Goal: Book appointment/travel/reservation

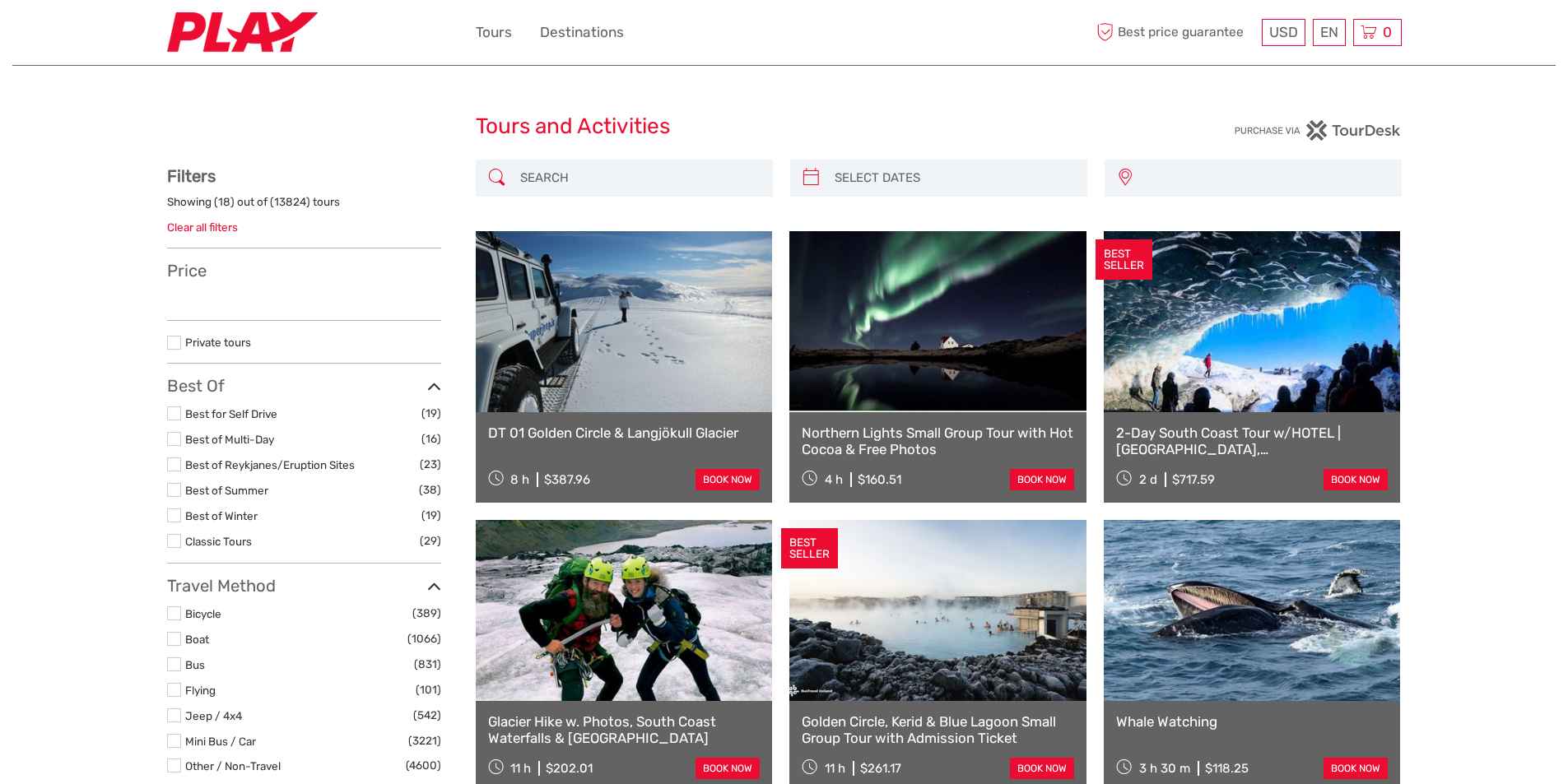
select select
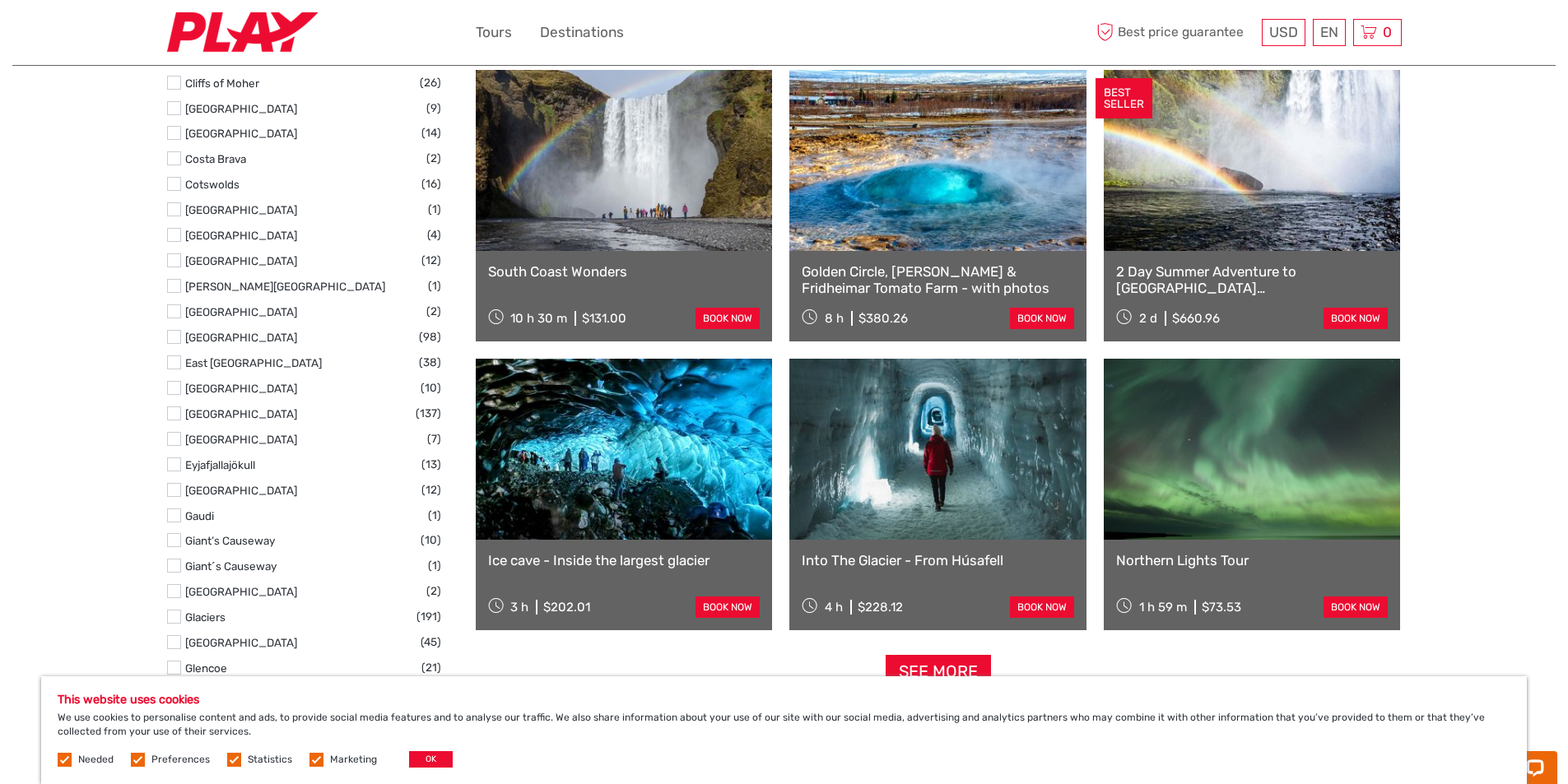
scroll to position [1399, 0]
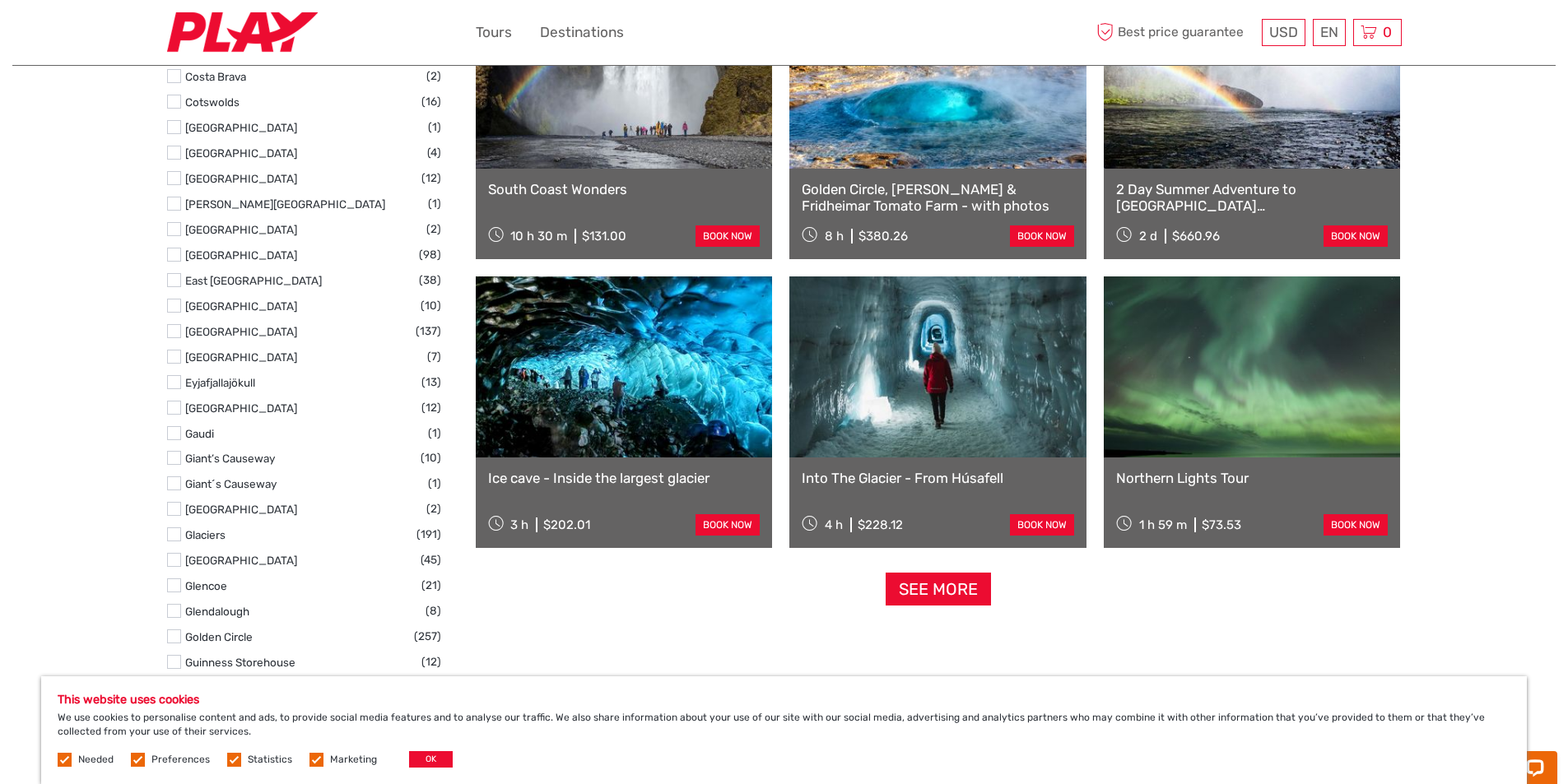
click at [606, 405] on link at bounding box center [623, 367] width 297 height 181
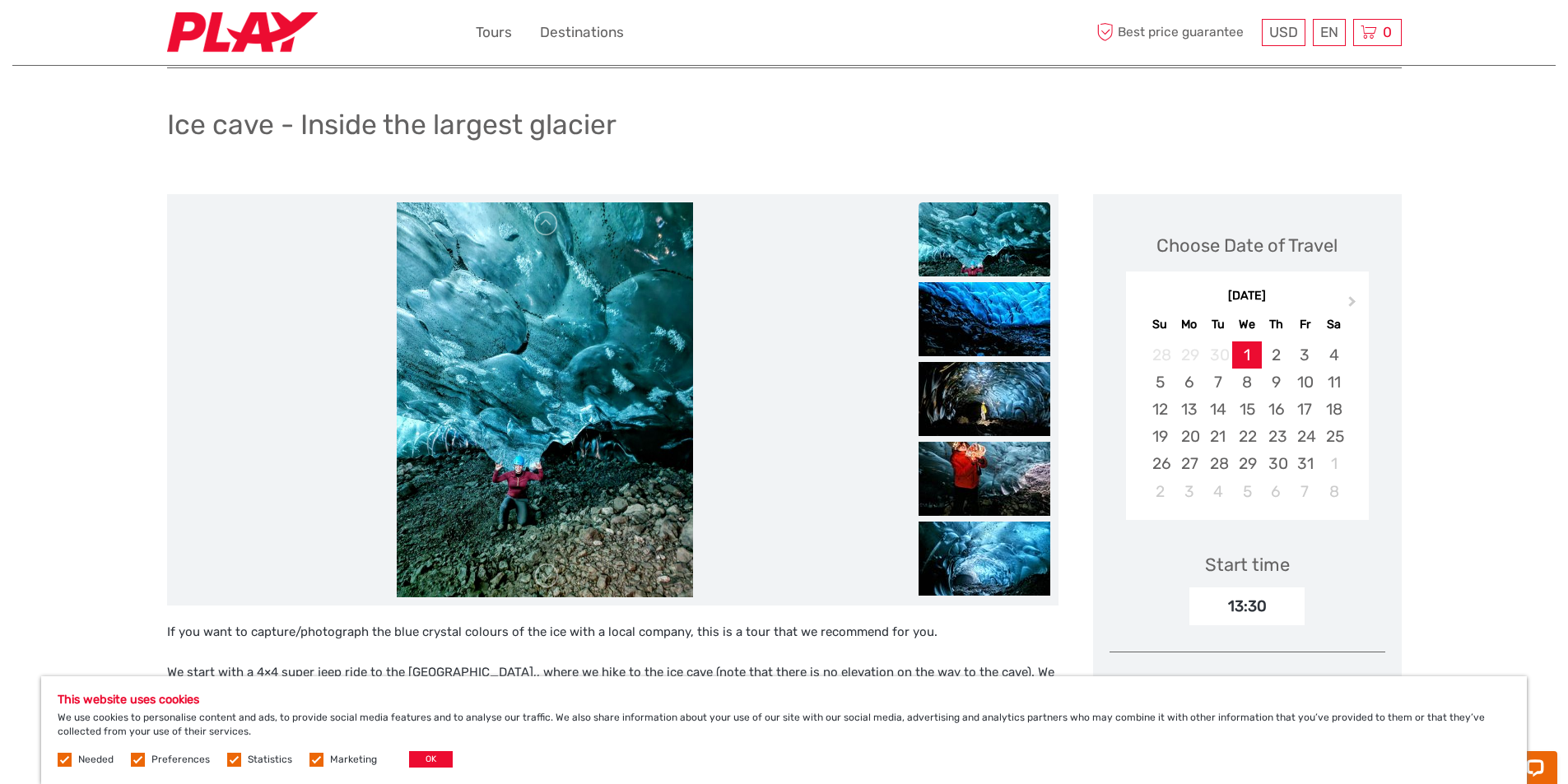
scroll to position [82, 0]
click at [1183, 415] on div "13" at bounding box center [1189, 410] width 29 height 27
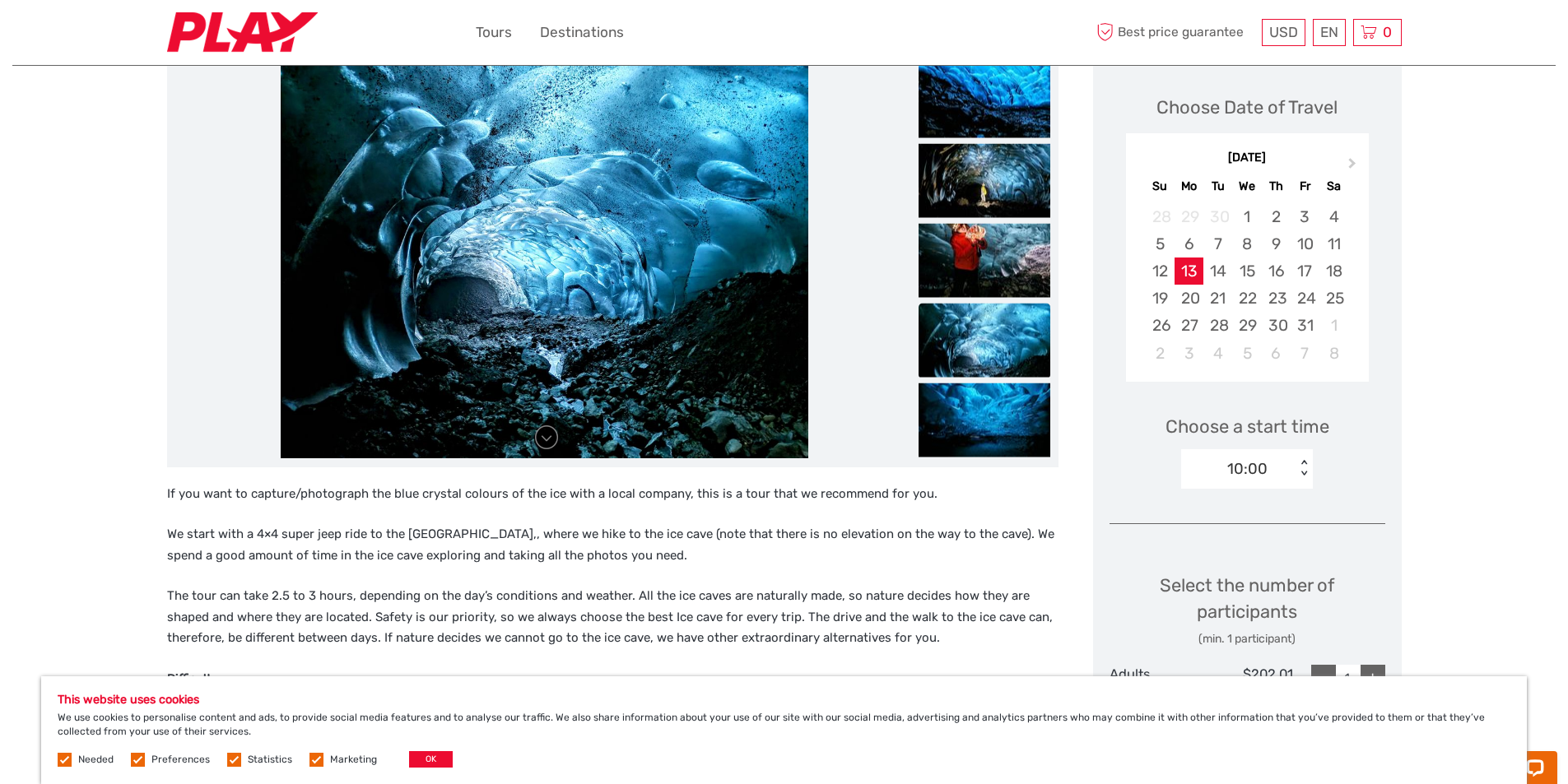
scroll to position [0, 0]
